Goal: Information Seeking & Learning: Find specific fact

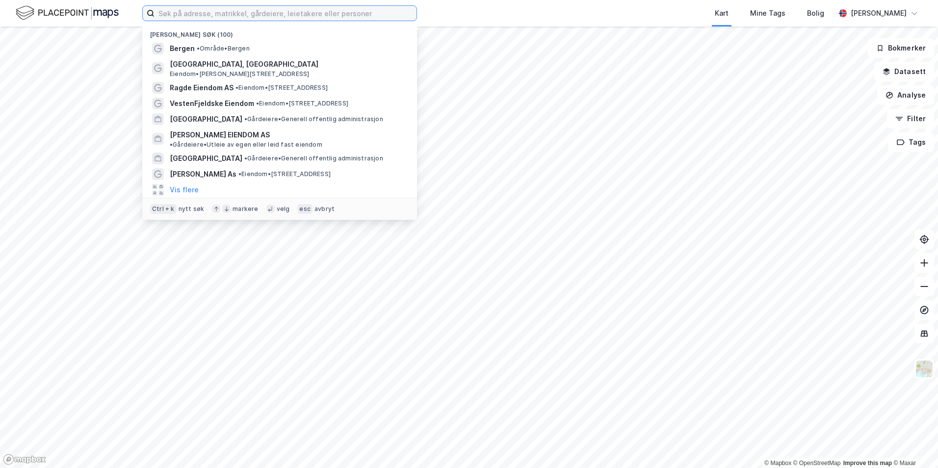
click at [320, 16] on input at bounding box center [285, 13] width 262 height 15
type input "v"
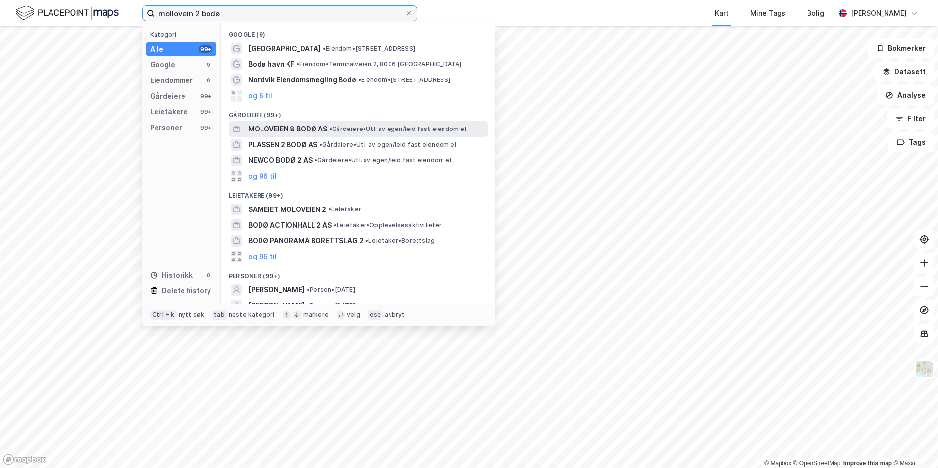
type input "mollovein 2 bodø"
click at [355, 135] on div "MOLOVEIEN 8 BODØ AS • Gårdeiere • Utl. av egen/leid fast eiendom el." at bounding box center [358, 129] width 259 height 16
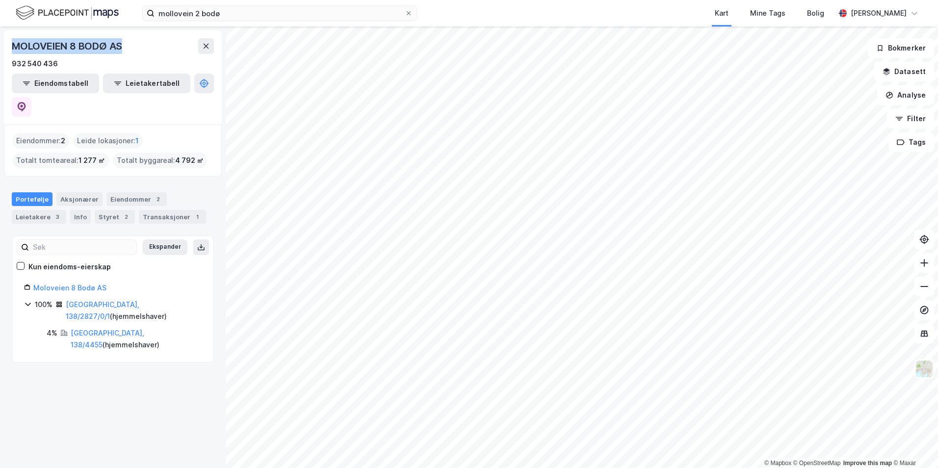
drag, startPoint x: 123, startPoint y: 50, endPoint x: 10, endPoint y: 44, distance: 113.4
click at [10, 44] on div "MOLOVEIEN 8 [GEOGRAPHIC_DATA] AS 932 540 436 Eiendomstabell Leietakertabell" at bounding box center [113, 77] width 218 height 94
copy div "MOLOVEIEN 8 BODØ AS"
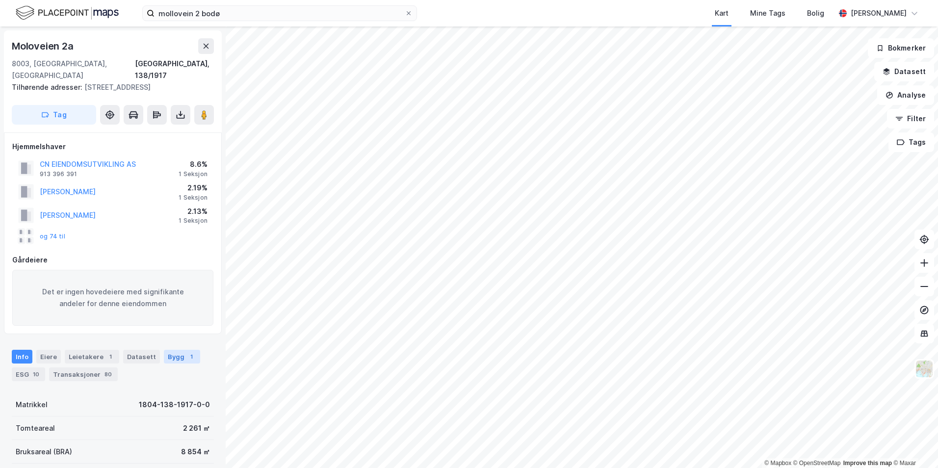
click at [186, 357] on div "1" at bounding box center [191, 357] width 10 height 10
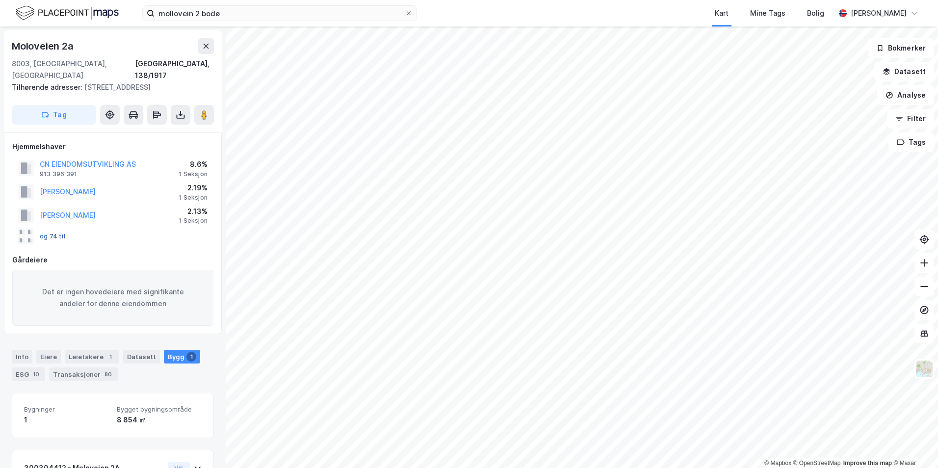
click at [0, 0] on button "og 74 til" at bounding box center [0, 0] width 0 height 0
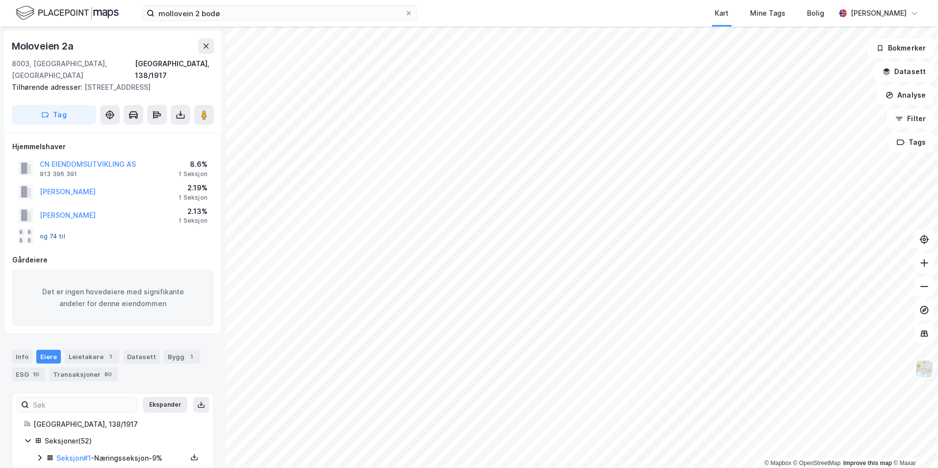
scroll to position [214, 0]
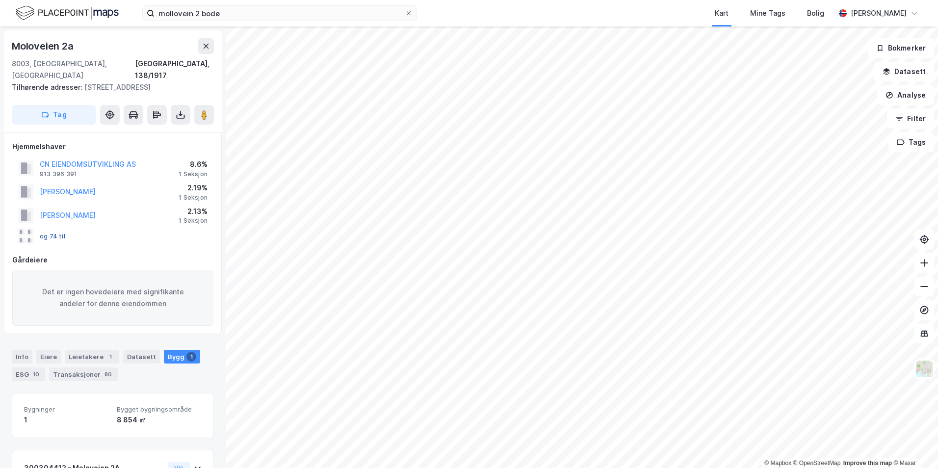
click at [0, 0] on button "og 74 til" at bounding box center [0, 0] width 0 height 0
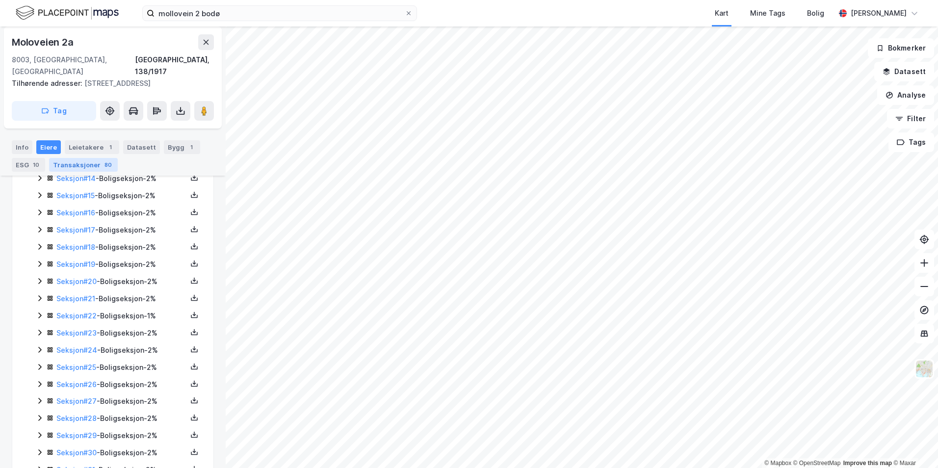
scroll to position [159, 0]
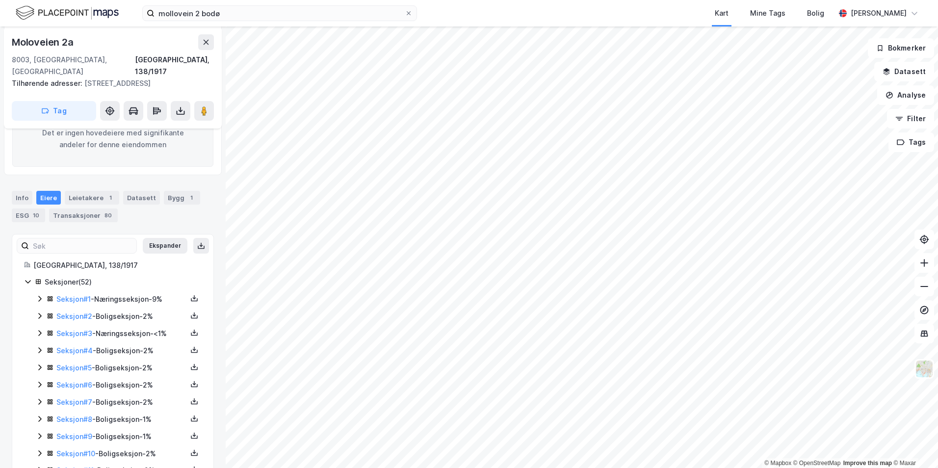
click at [100, 193] on div "Leietakere 1" at bounding box center [92, 198] width 54 height 14
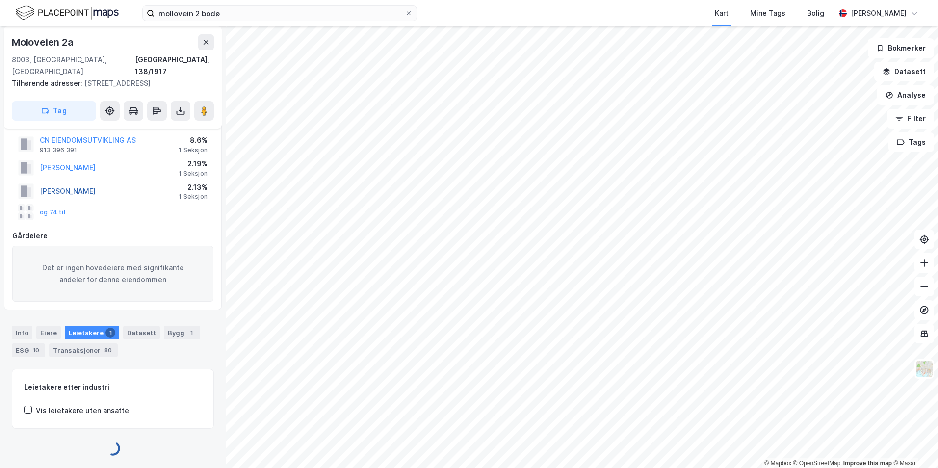
scroll to position [77, 0]
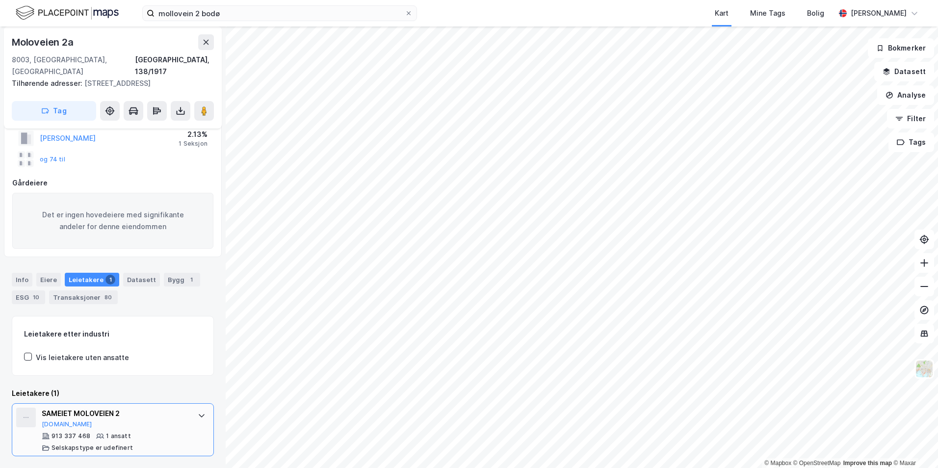
click at [105, 413] on div "SAMEIET MOLOVEIEN 2" at bounding box center [115, 414] width 146 height 12
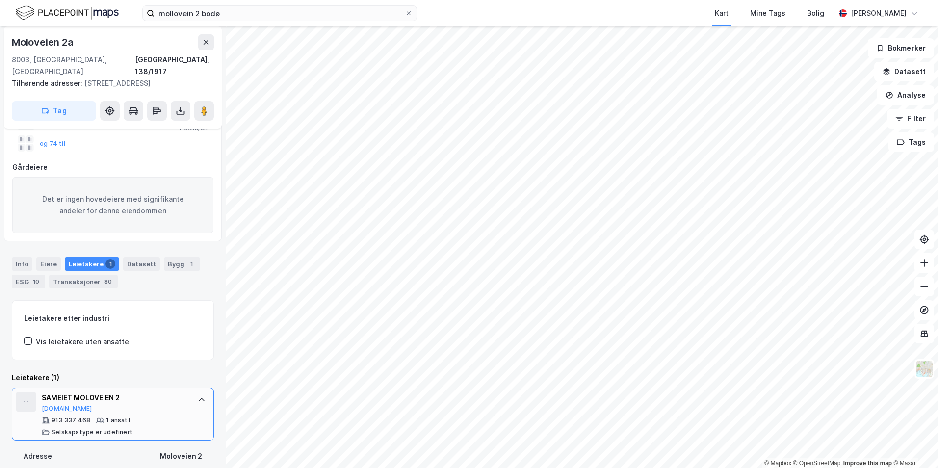
scroll to position [159, 0]
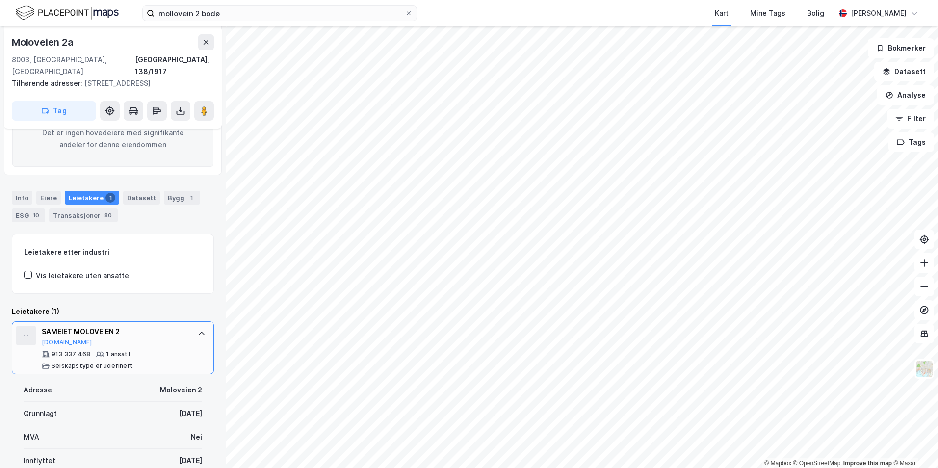
click at [122, 334] on div "SAMEIET MOLOVEIEN 2" at bounding box center [115, 332] width 146 height 12
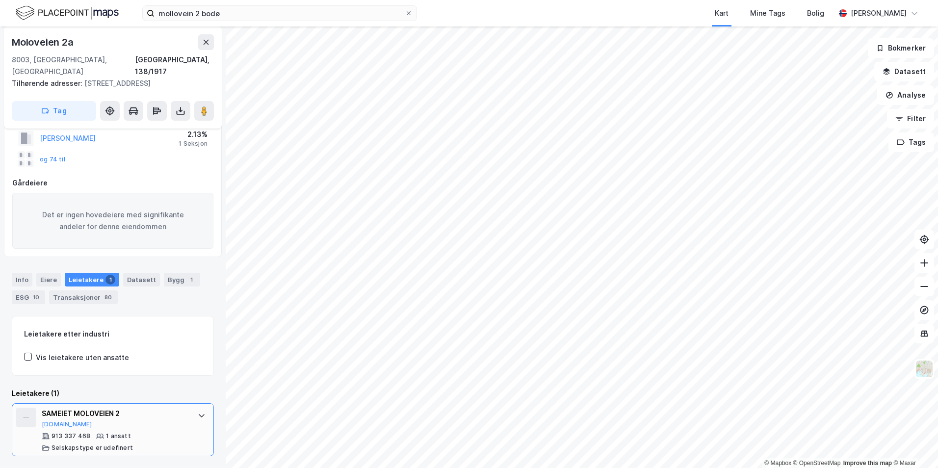
click at [123, 442] on div "913 337 468 1 ansatt Selskapstype er udefinert" at bounding box center [115, 442] width 146 height 20
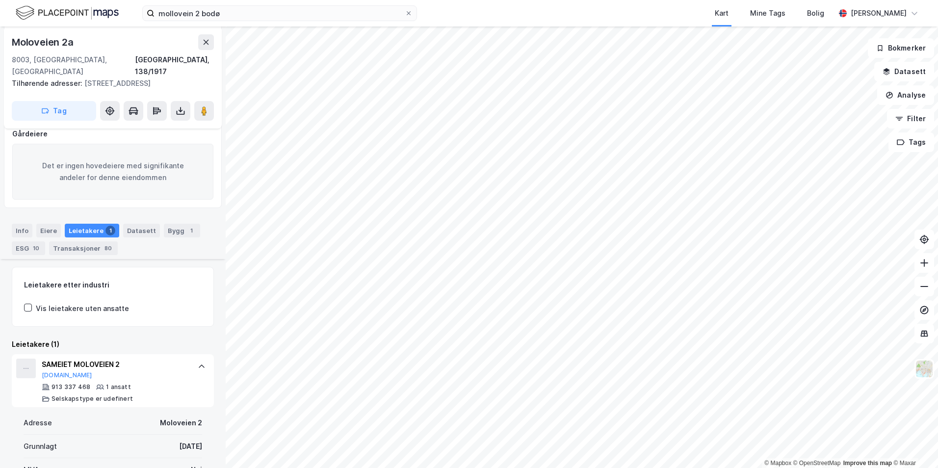
scroll to position [110, 0]
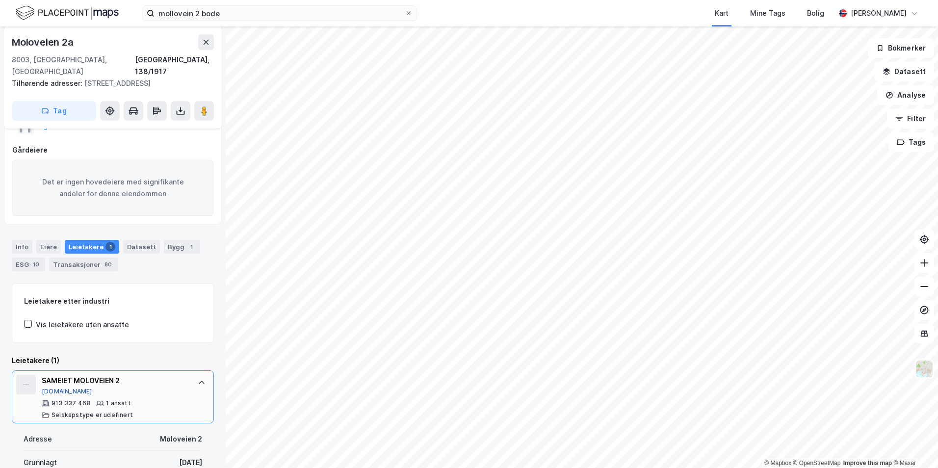
click at [59, 393] on button "[DOMAIN_NAME]" at bounding box center [67, 391] width 51 height 8
click at [86, 56] on div "8003, [GEOGRAPHIC_DATA], [GEOGRAPHIC_DATA] [GEOGRAPHIC_DATA], 138/1917" at bounding box center [113, 66] width 202 height 24
drag, startPoint x: 59, startPoint y: 48, endPoint x: 12, endPoint y: 43, distance: 47.3
click at [12, 43] on div "[STREET_ADDRESS]" at bounding box center [113, 55] width 202 height 43
drag, startPoint x: 12, startPoint y: 43, endPoint x: 20, endPoint y: 42, distance: 7.5
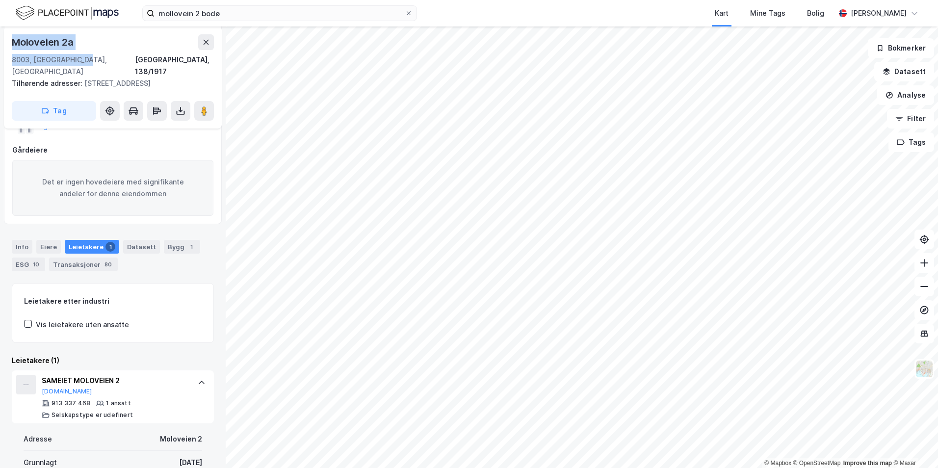
copy div "[STREET_ADDRESS]"
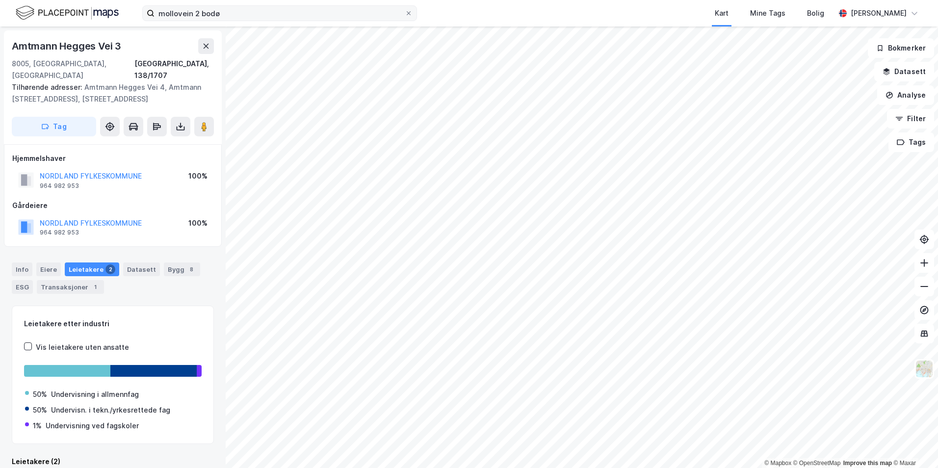
scroll to position [3, 0]
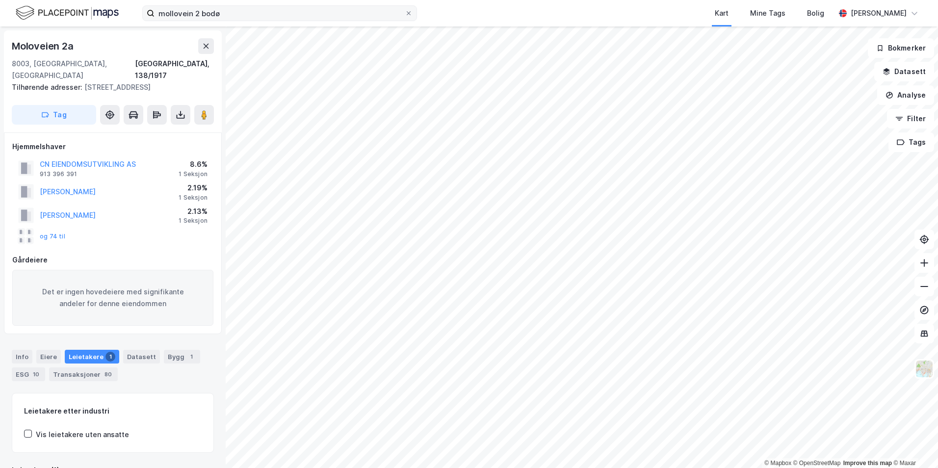
scroll to position [3, 0]
